Goal: Task Accomplishment & Management: Complete application form

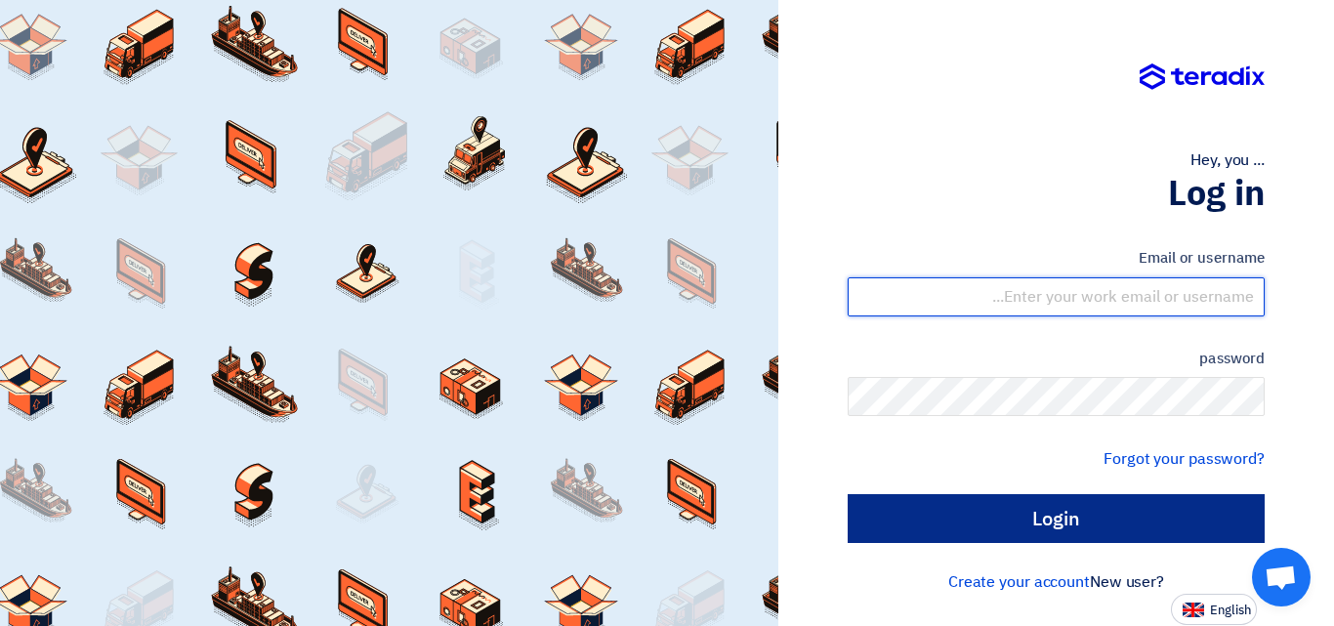
type input "sales@atbttrading.com"
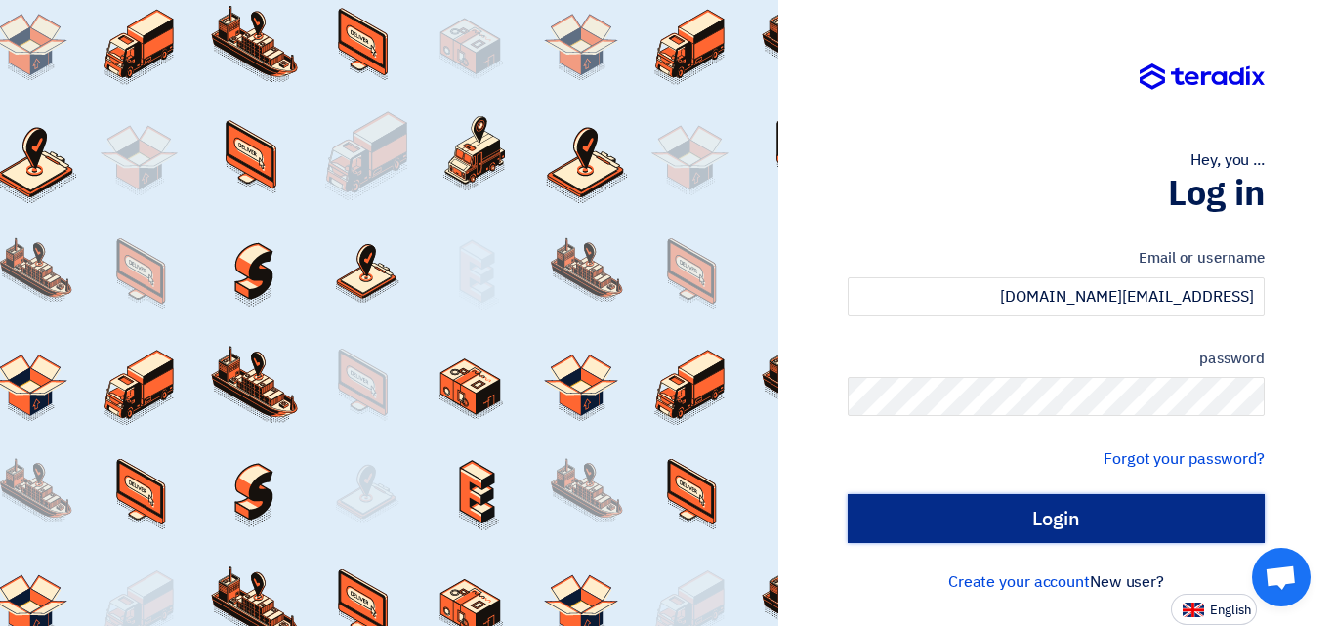
click at [1012, 522] on input "Login" at bounding box center [1056, 518] width 417 height 49
type input "Sign in"
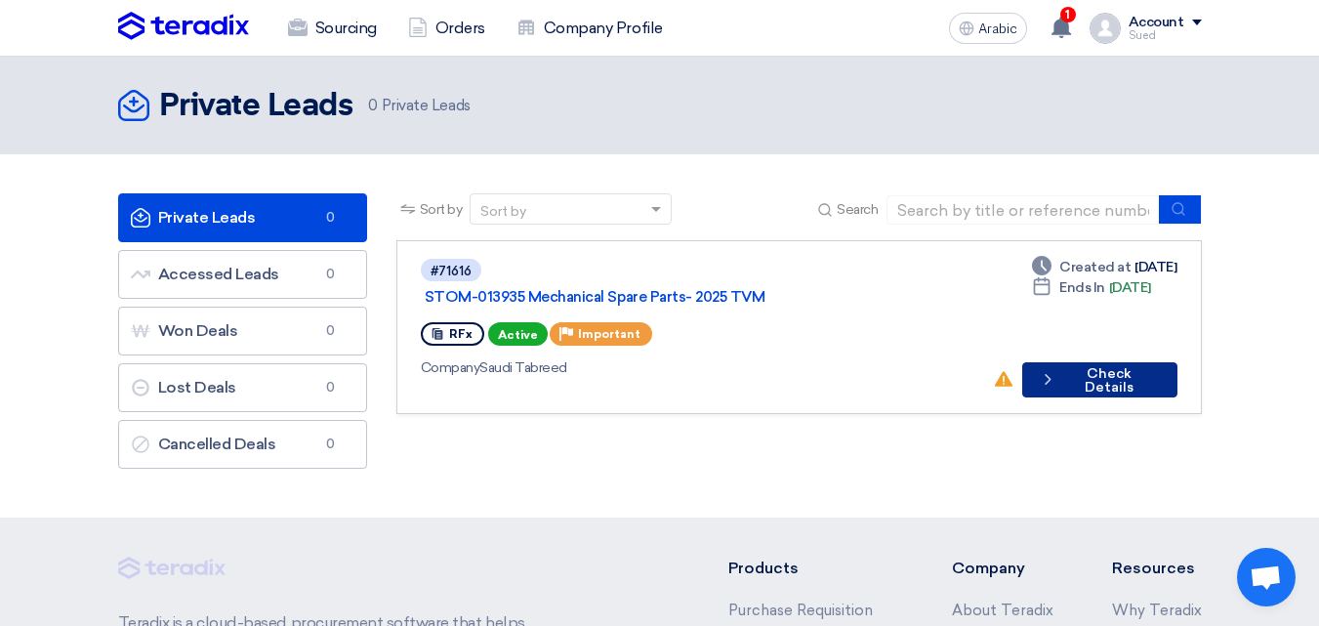
click at [1088, 365] on font "Check Details" at bounding box center [1109, 380] width 49 height 30
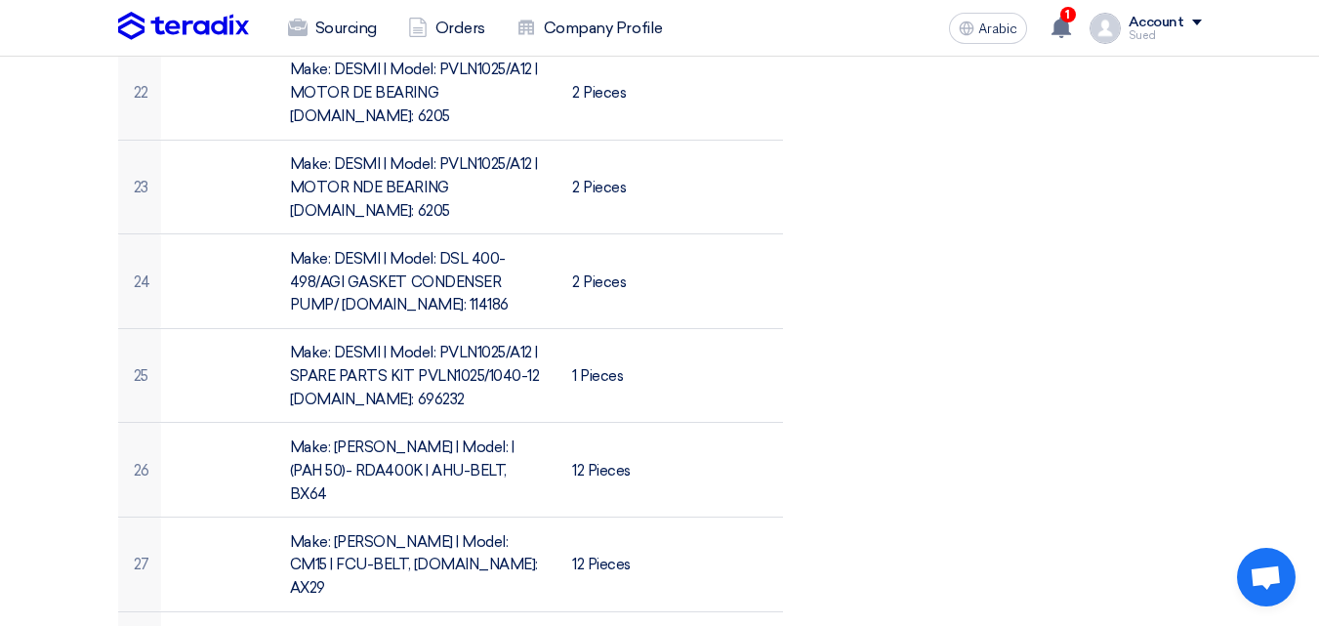
scroll to position [3125, 0]
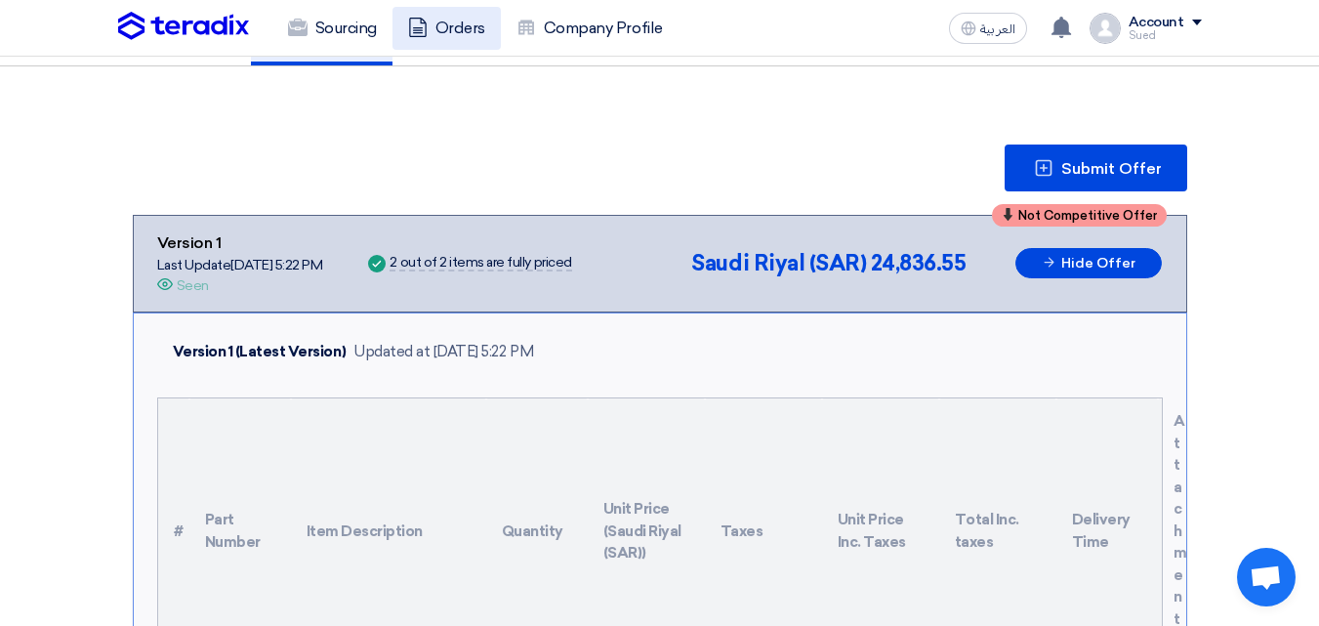
scroll to position [195, 0]
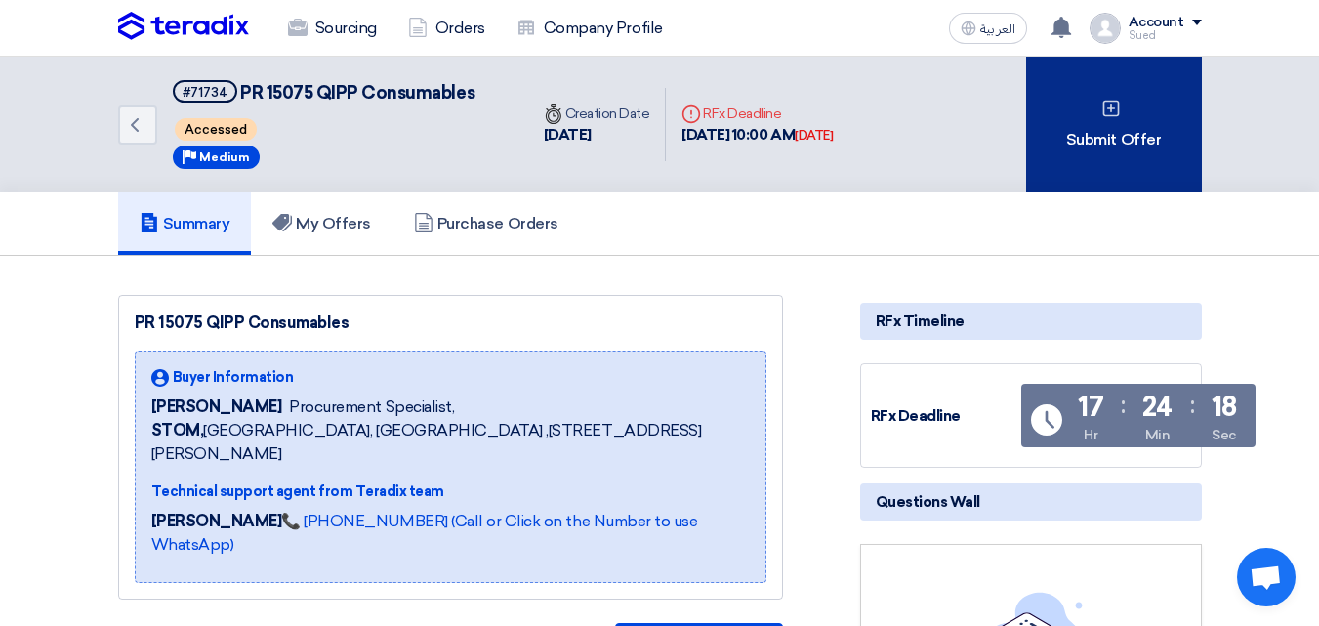
click at [1145, 128] on div "Submit Offer" at bounding box center [1114, 125] width 176 height 136
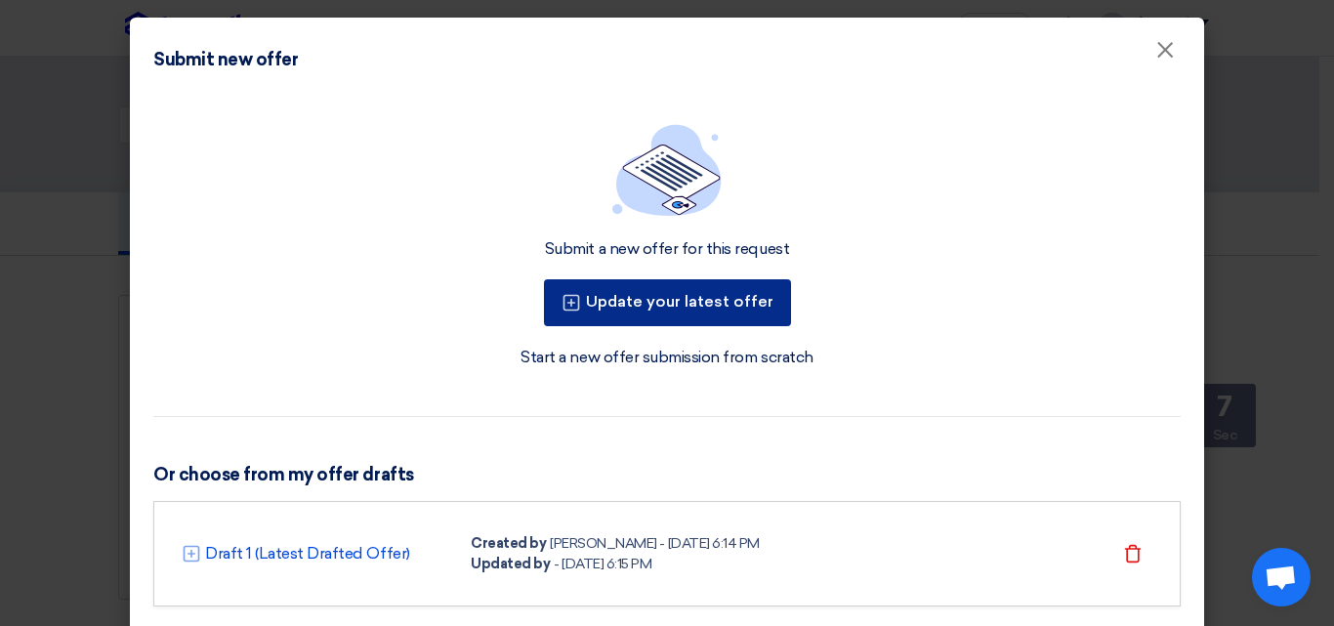
click at [666, 302] on button "Update your latest offer" at bounding box center [667, 302] width 247 height 47
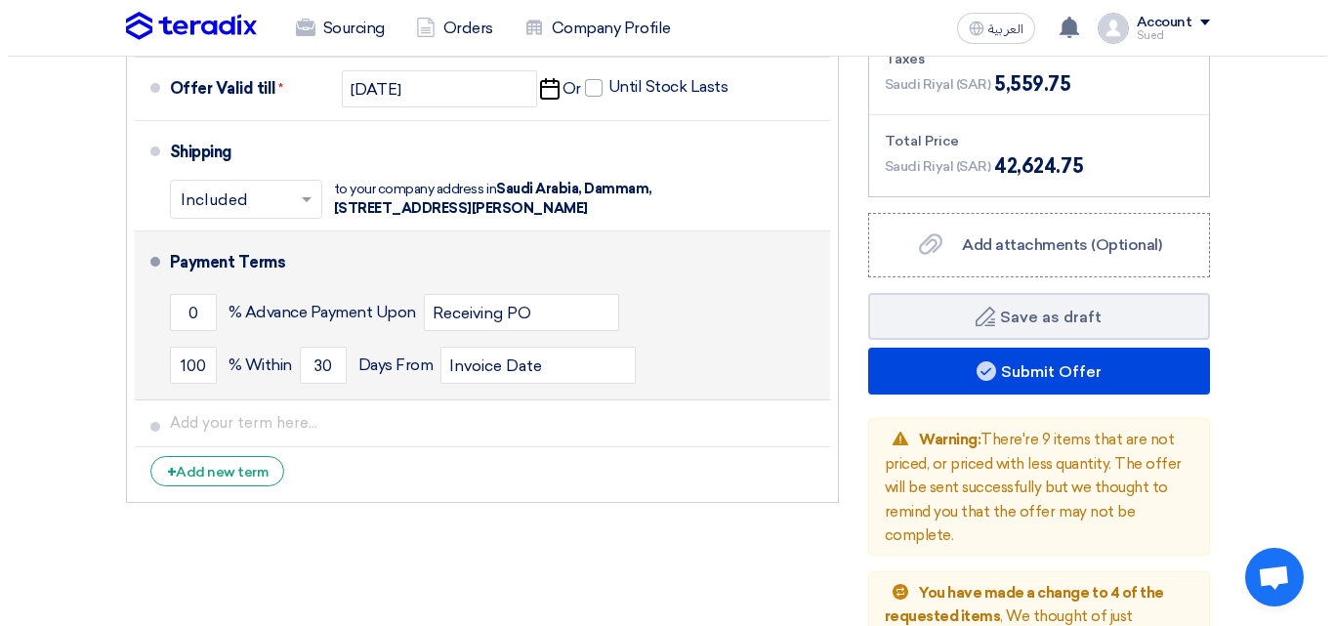
scroll to position [7520, 0]
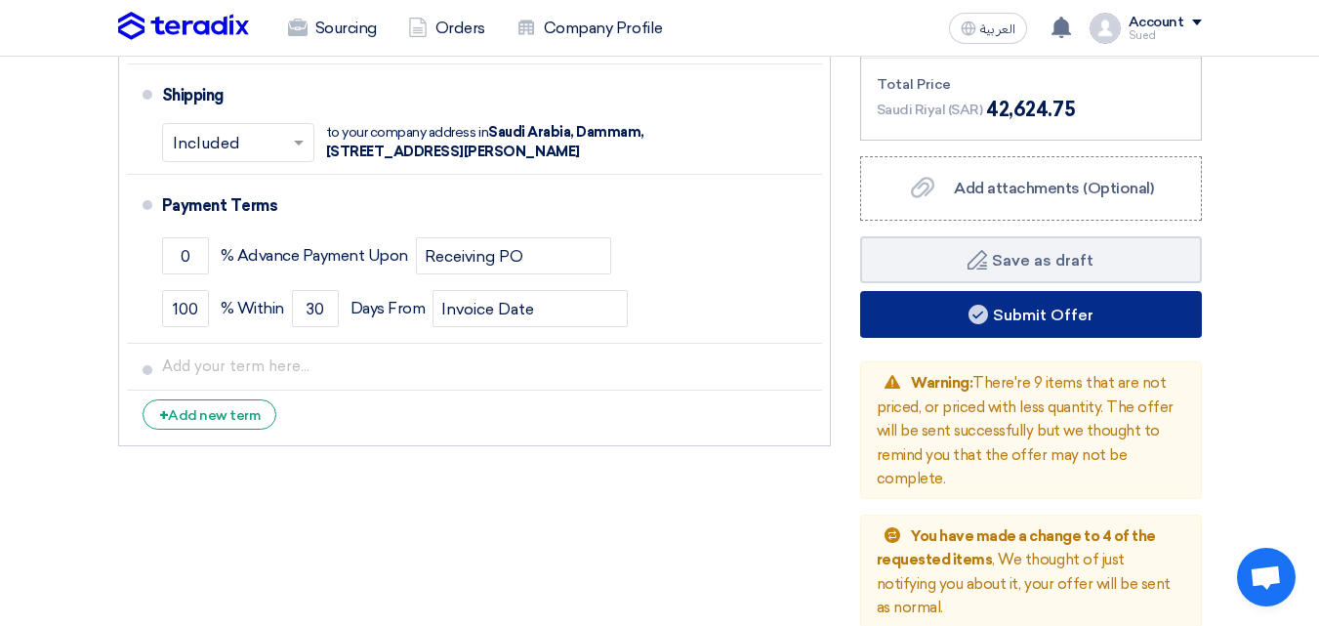
click at [1048, 291] on button "Submit Offer" at bounding box center [1031, 314] width 342 height 47
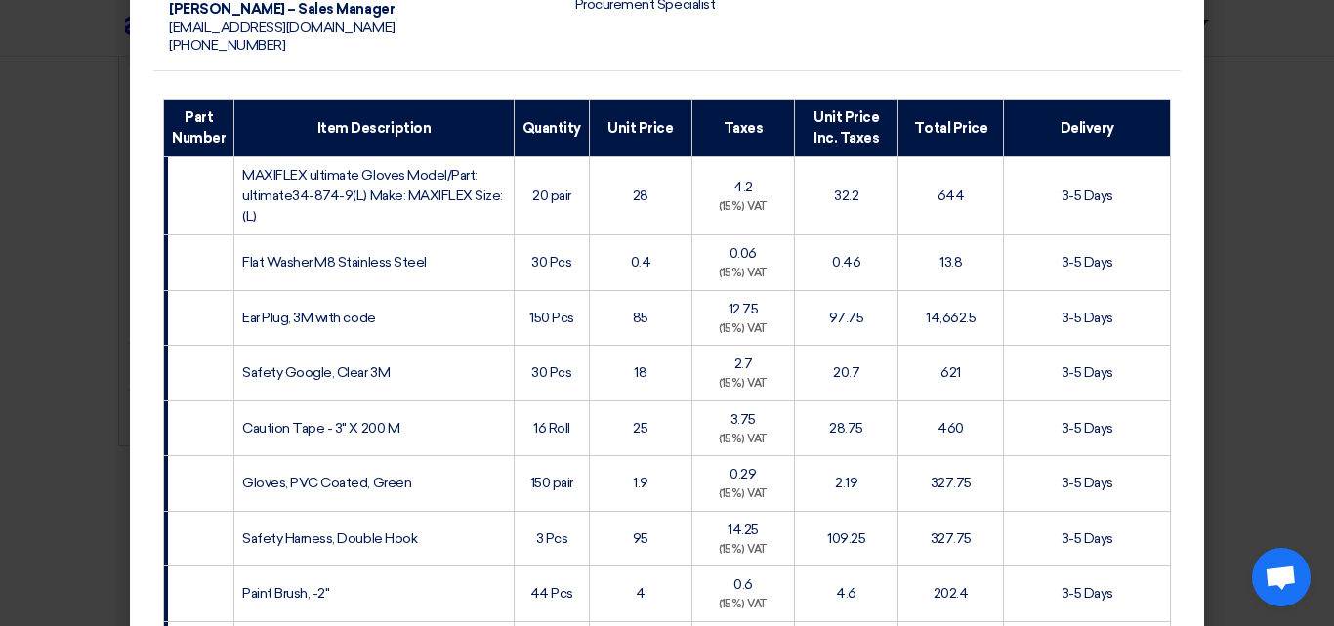
scroll to position [0, 0]
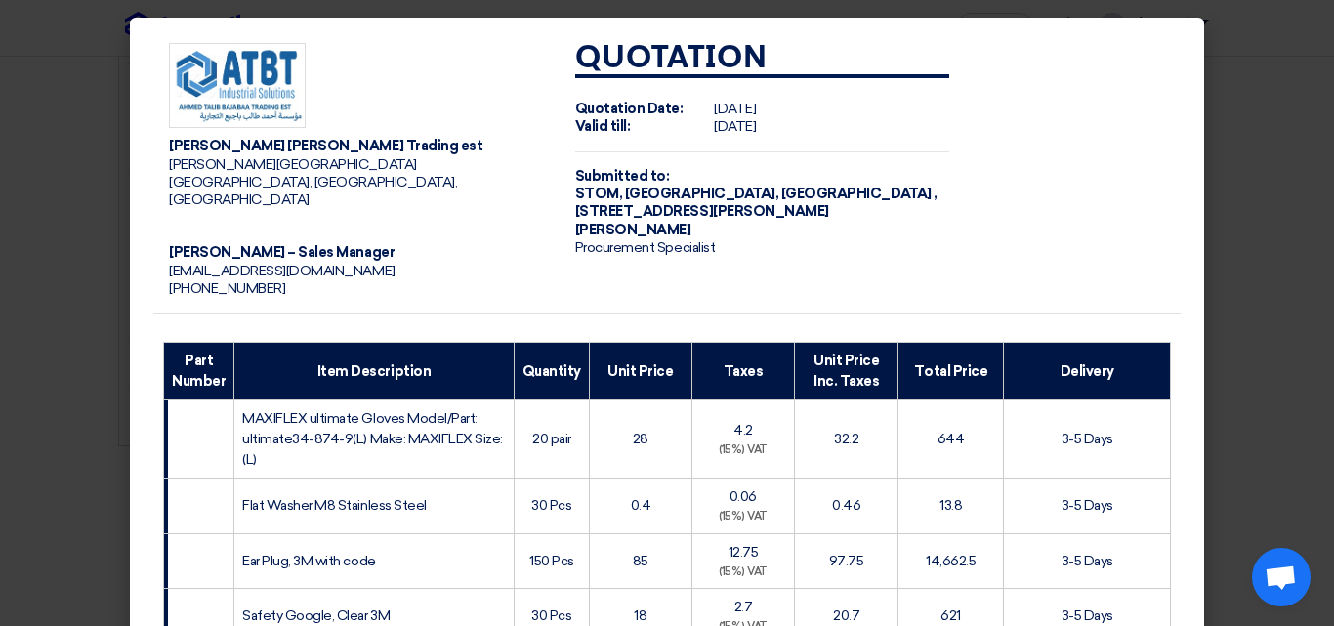
click at [782, 155] on td "Quotation Quotation Date: Sun Oct 12 2025 Valid till: Sat Oct 18 2025 Submitted…" at bounding box center [763, 170] width 406 height 287
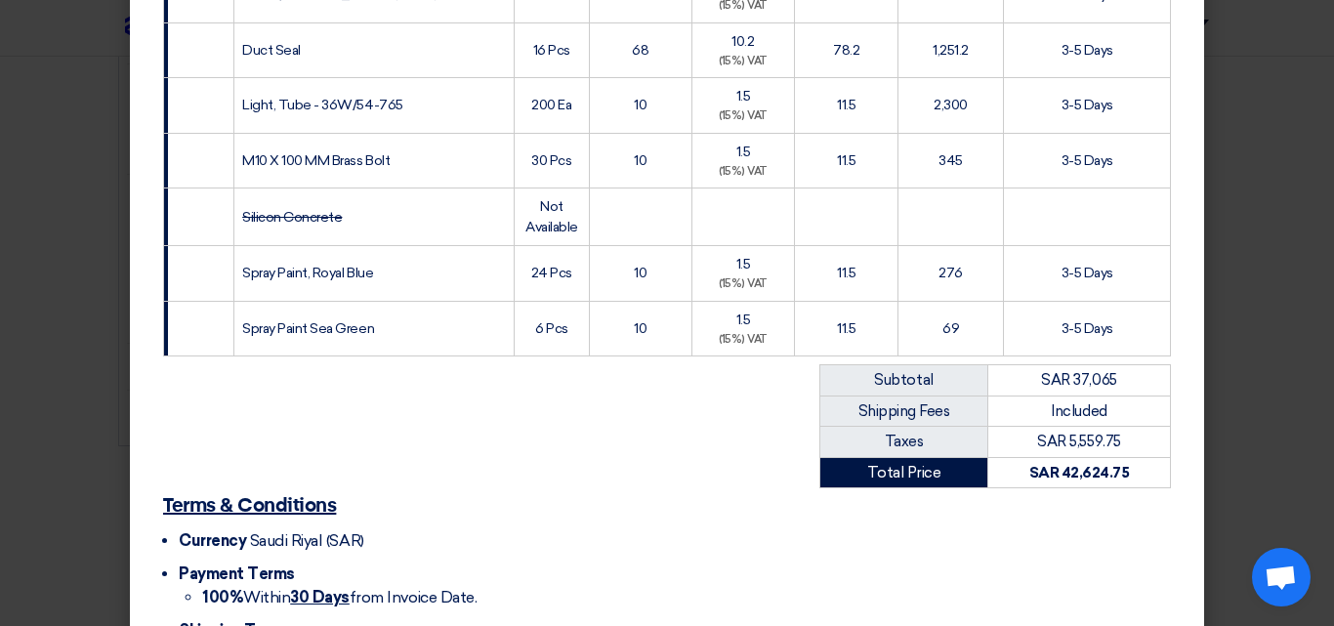
scroll to position [3167, 0]
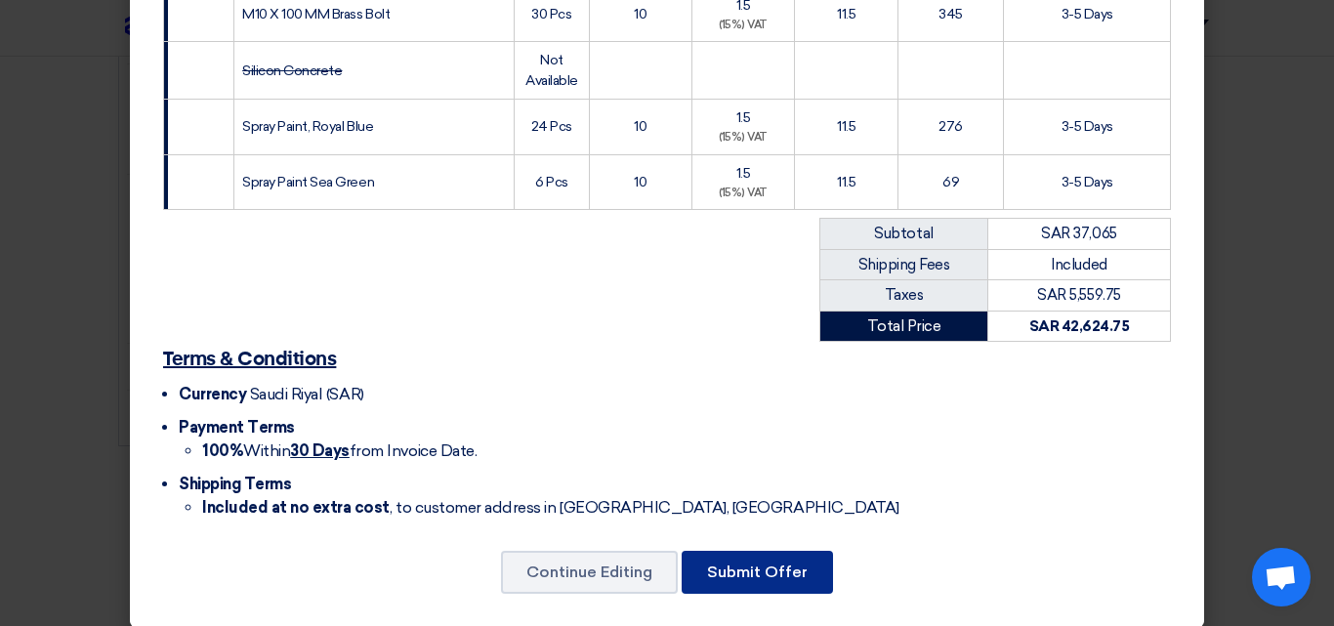
click at [726, 559] on button "Submit Offer" at bounding box center [757, 572] width 151 height 43
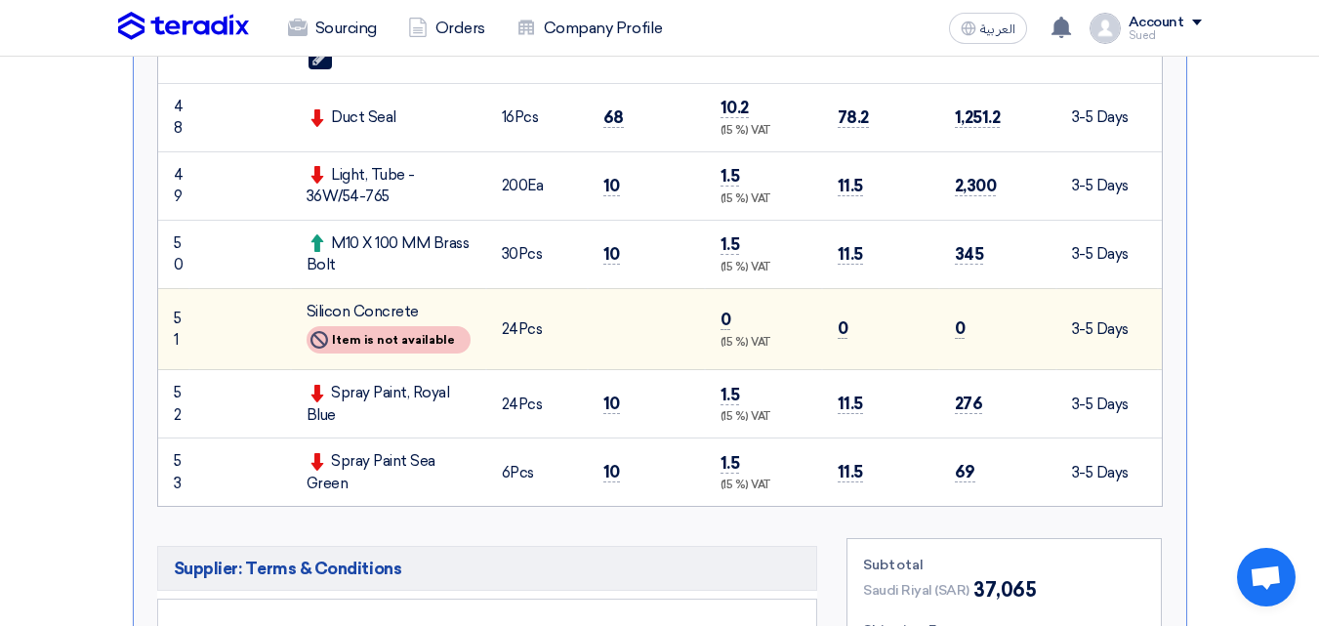
scroll to position [4883, 0]
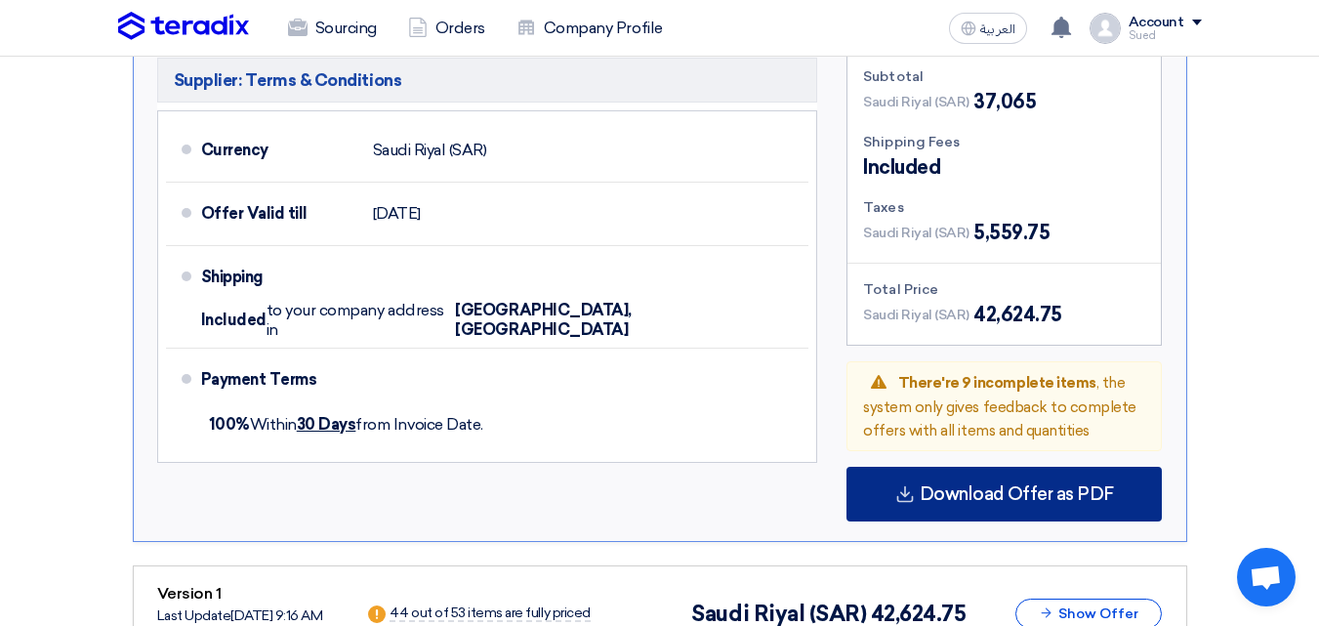
click at [971, 485] on span "Download Offer as PDF" at bounding box center [1017, 494] width 194 height 18
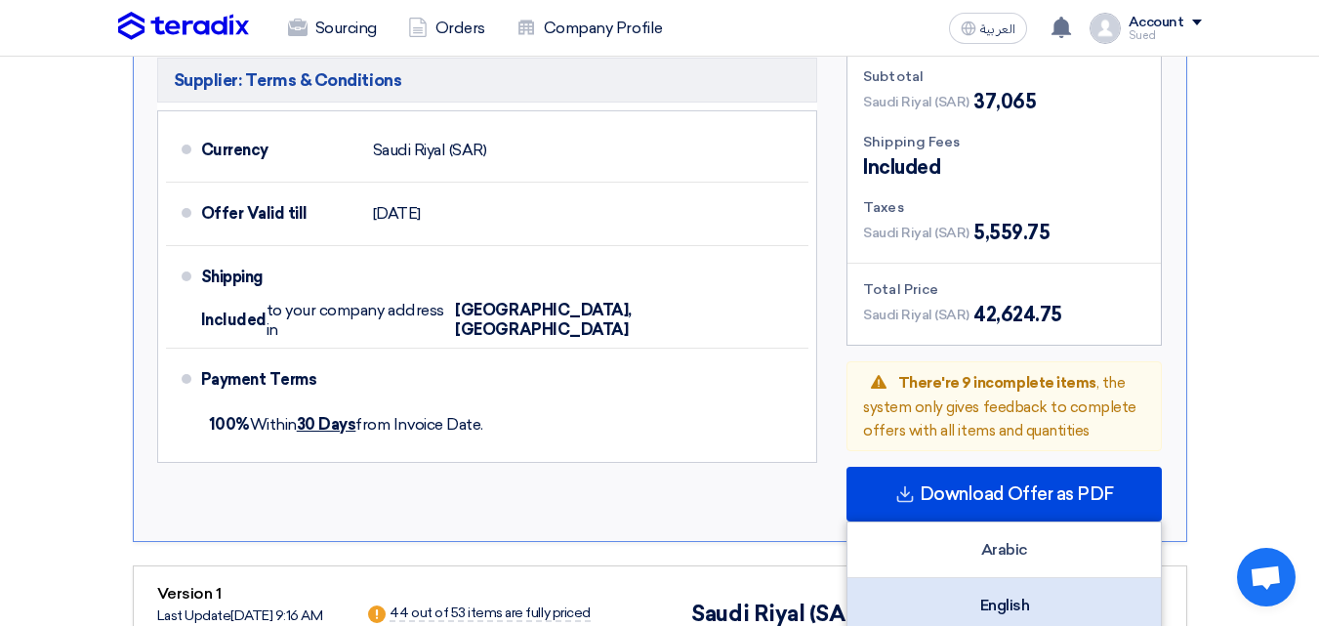
click at [995, 578] on div "English" at bounding box center [1004, 605] width 313 height 55
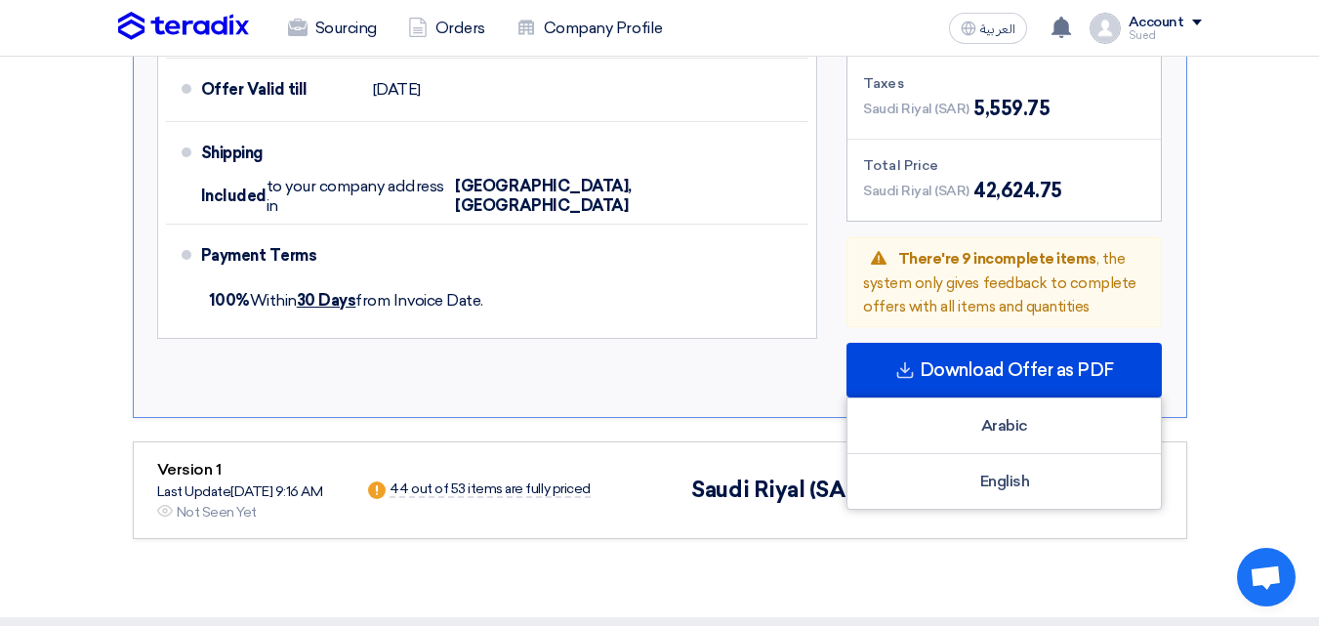
scroll to position [5200, 0]
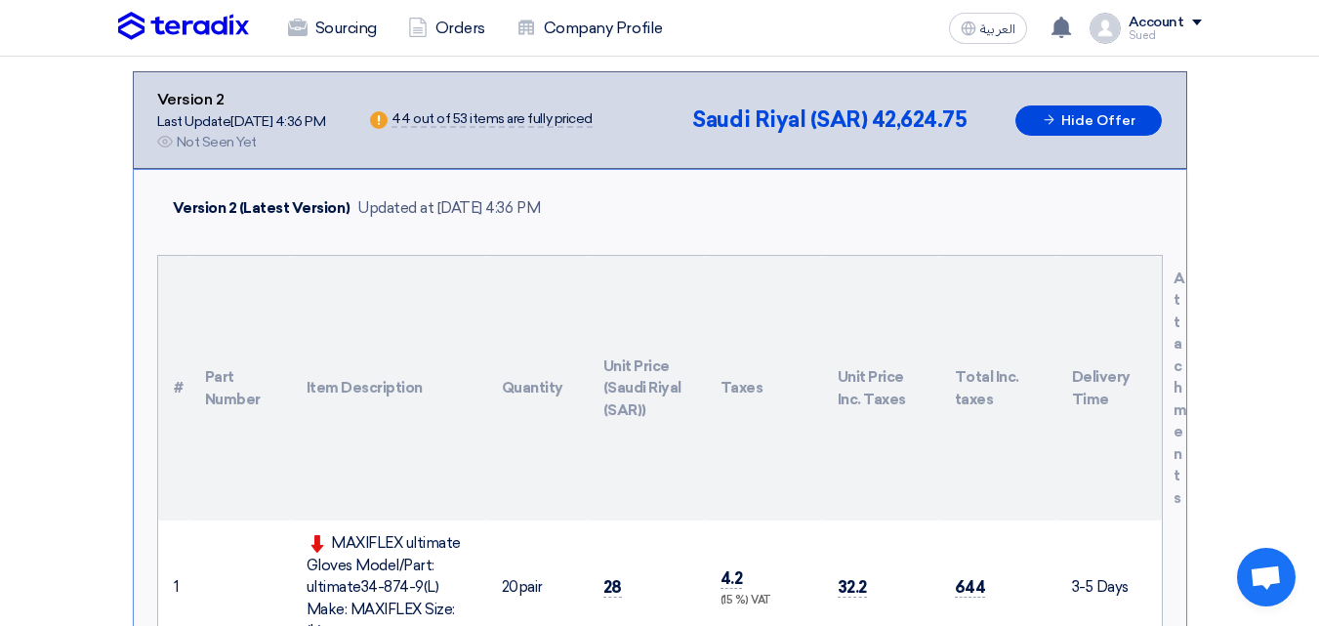
scroll to position [24, 0]
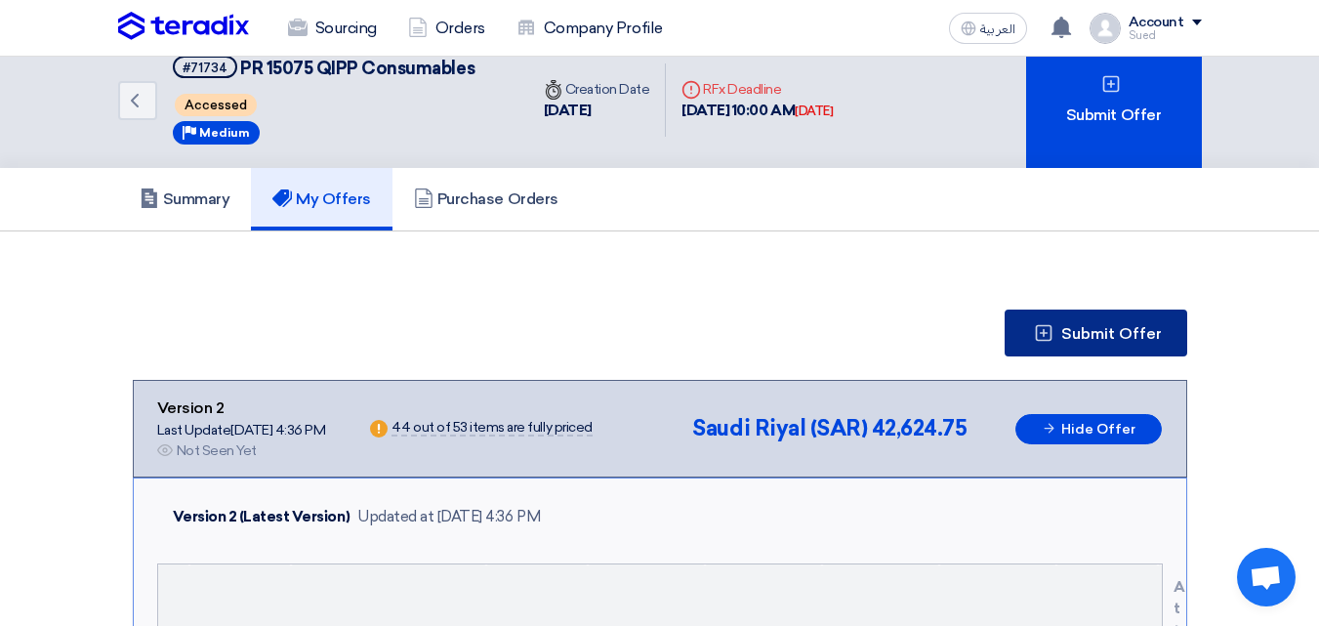
click at [1129, 333] on span "Submit Offer" at bounding box center [1112, 334] width 101 height 16
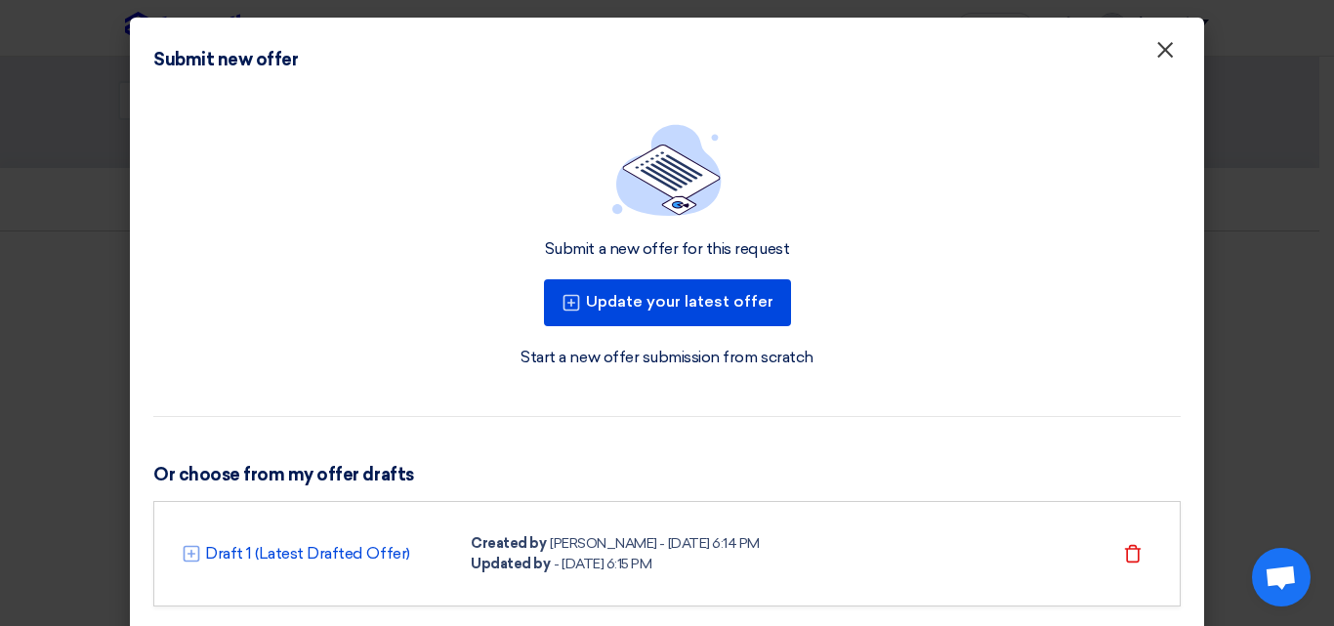
click at [1146, 51] on button "×" at bounding box center [1165, 50] width 51 height 39
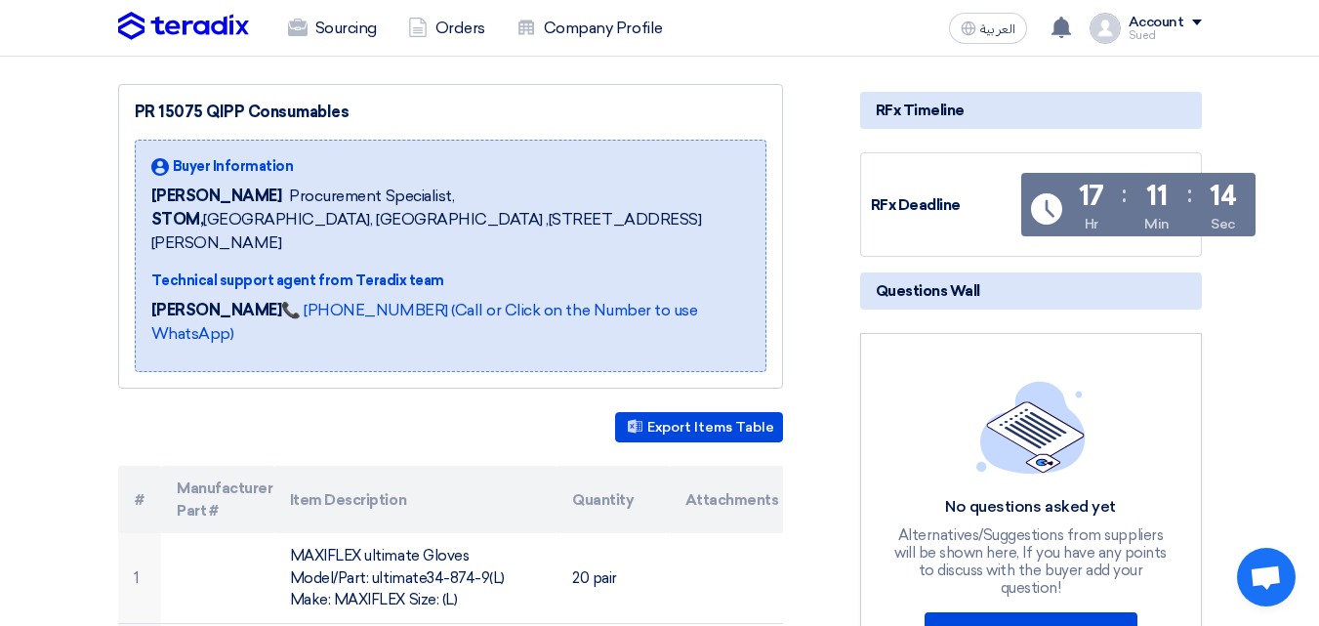
scroll to position [195, 0]
